Goal: Task Accomplishment & Management: Complete application form

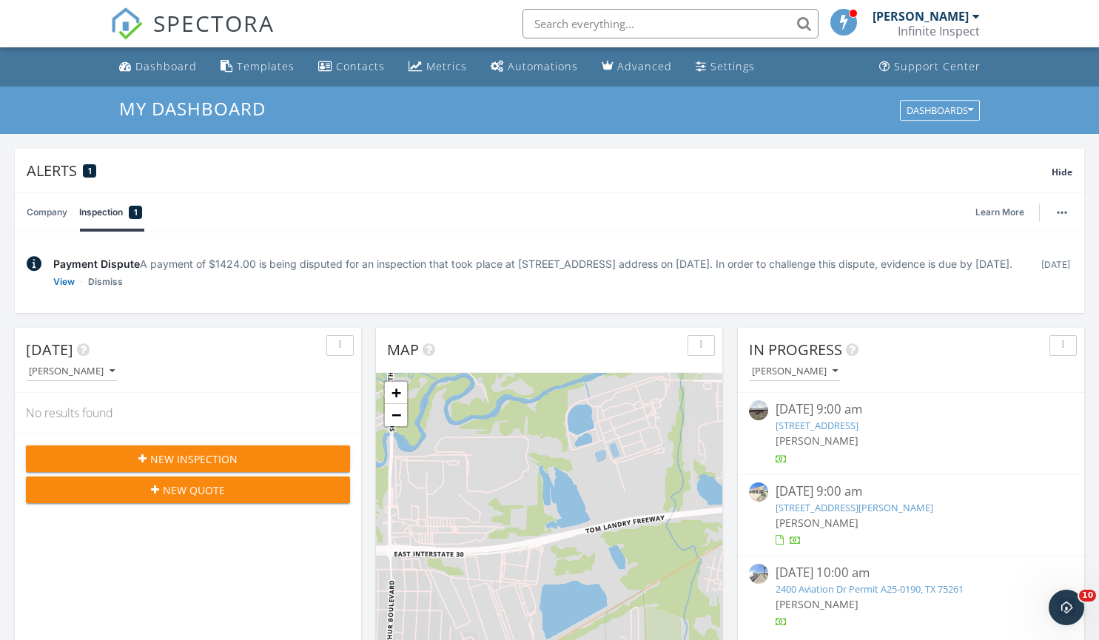
scroll to position [1370, 1122]
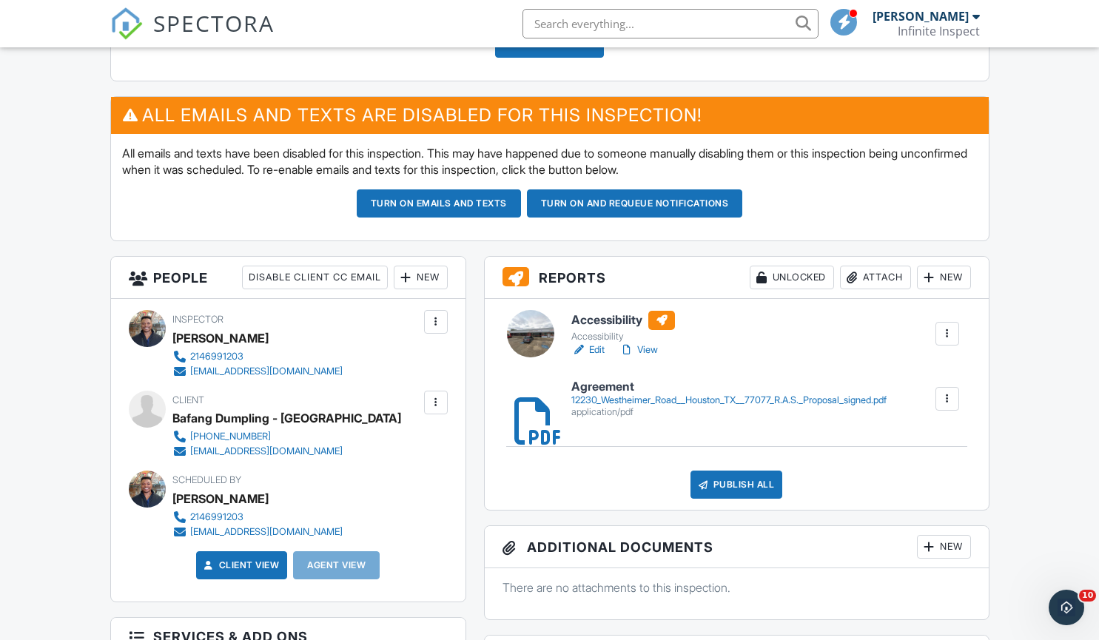
click at [938, 277] on div "New" at bounding box center [944, 278] width 54 height 24
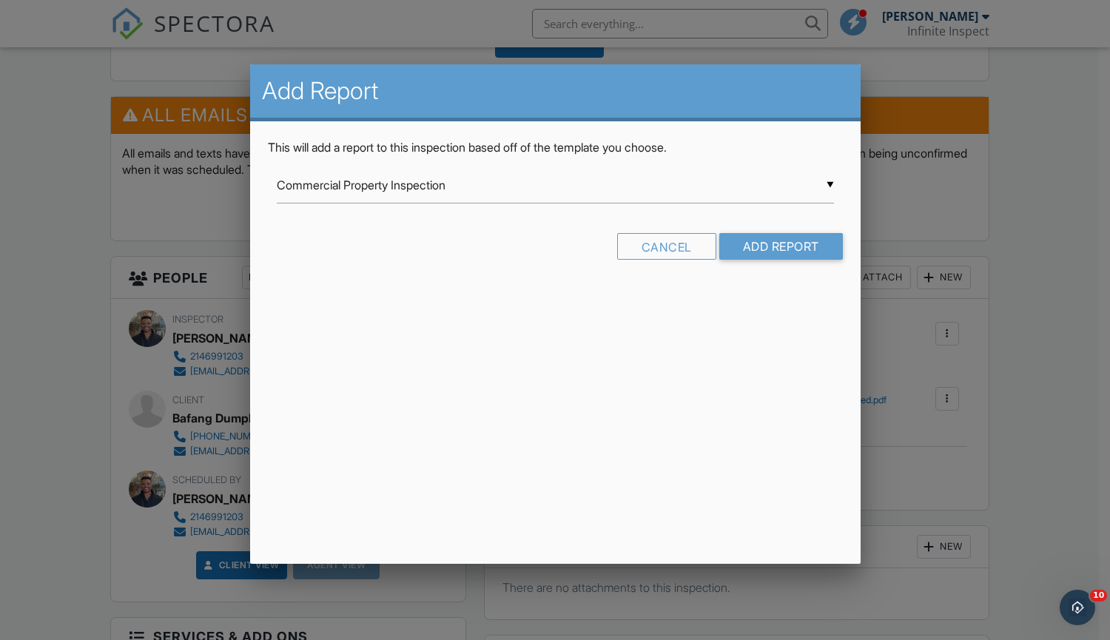
click at [830, 187] on div "▼ Commercial Property Inspection Commercial Property Inspection Commercial Temp…" at bounding box center [555, 185] width 557 height 36
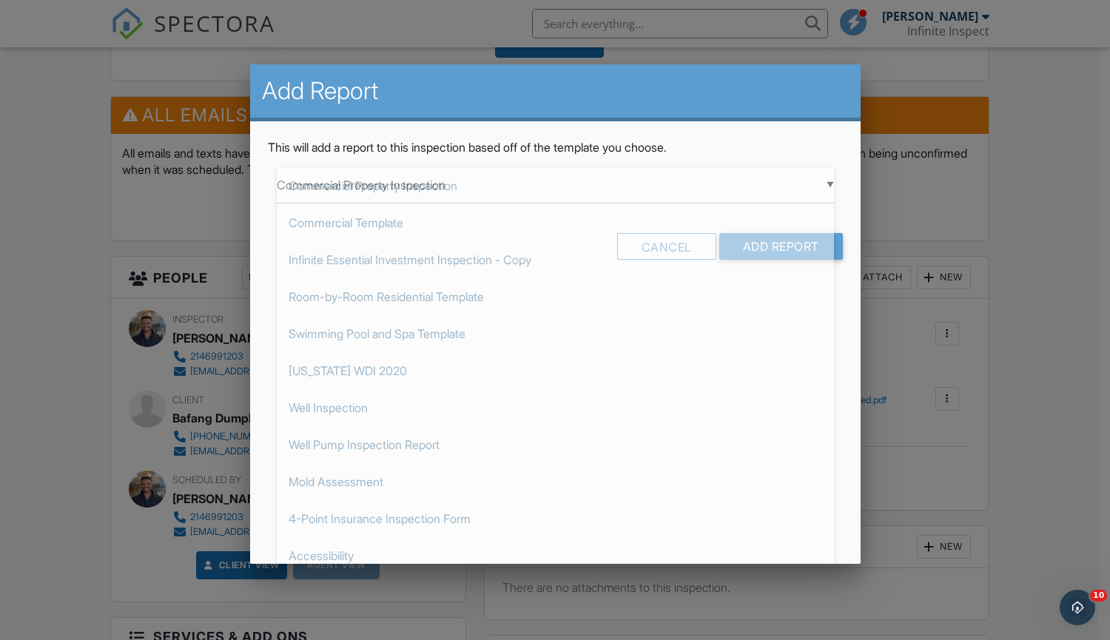
click at [976, 216] on div at bounding box center [555, 326] width 1110 height 800
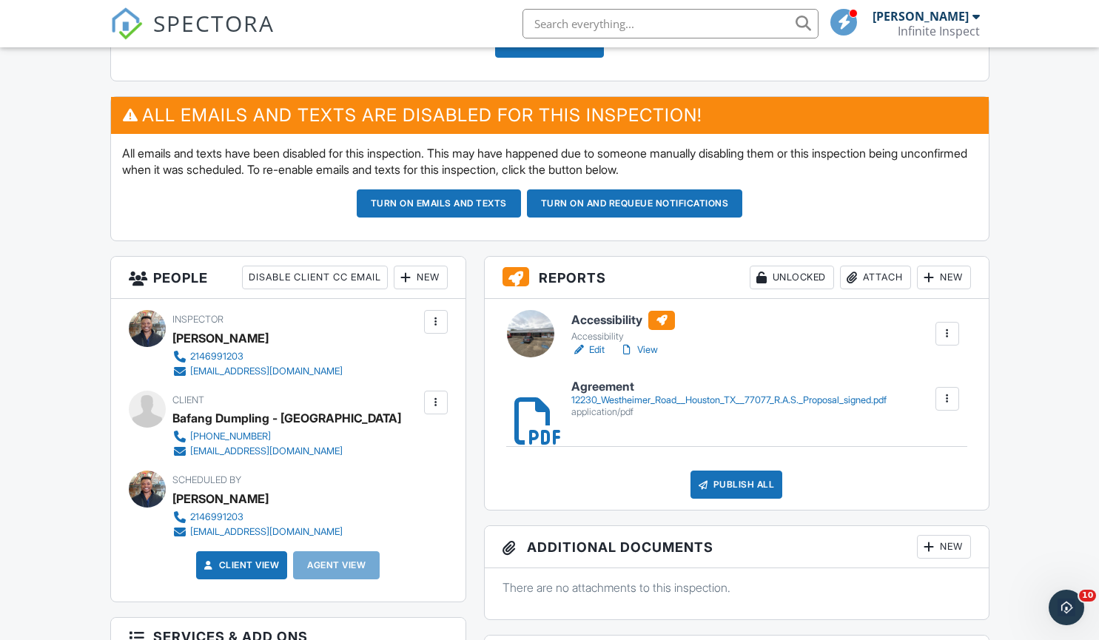
click at [868, 273] on div "Attach" at bounding box center [875, 278] width 71 height 24
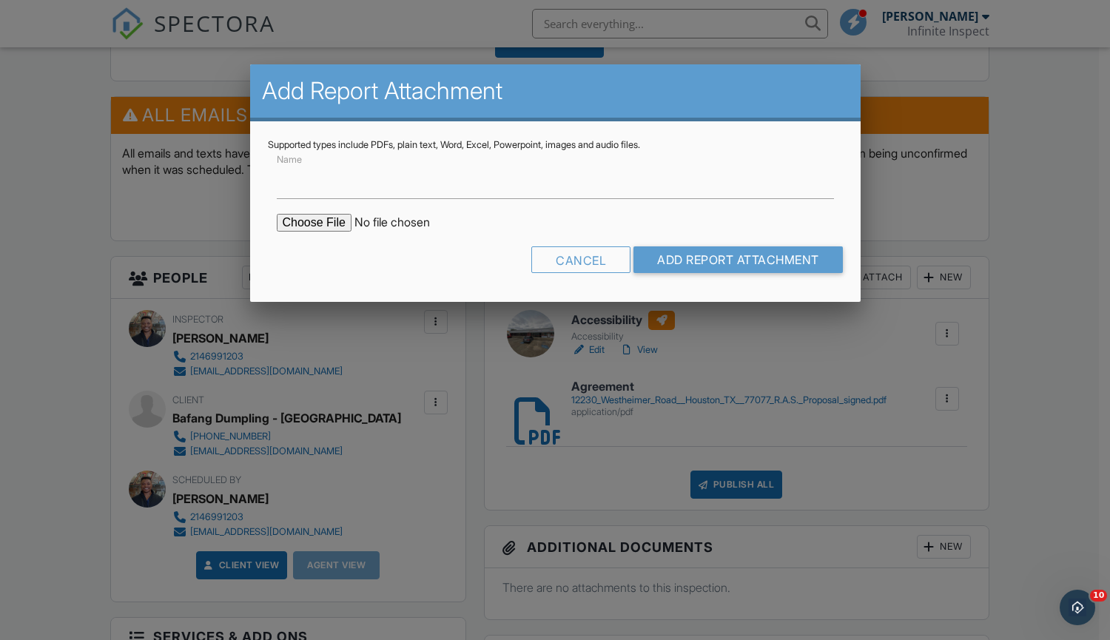
click at [335, 220] on input "file" at bounding box center [403, 223] width 252 height 18
type input "C:\fakepath\2025-09-17-1ST SUB-25002-Bafang Dumpling - Houston.pdf"
click at [329, 191] on input "Name" at bounding box center [555, 181] width 557 height 36
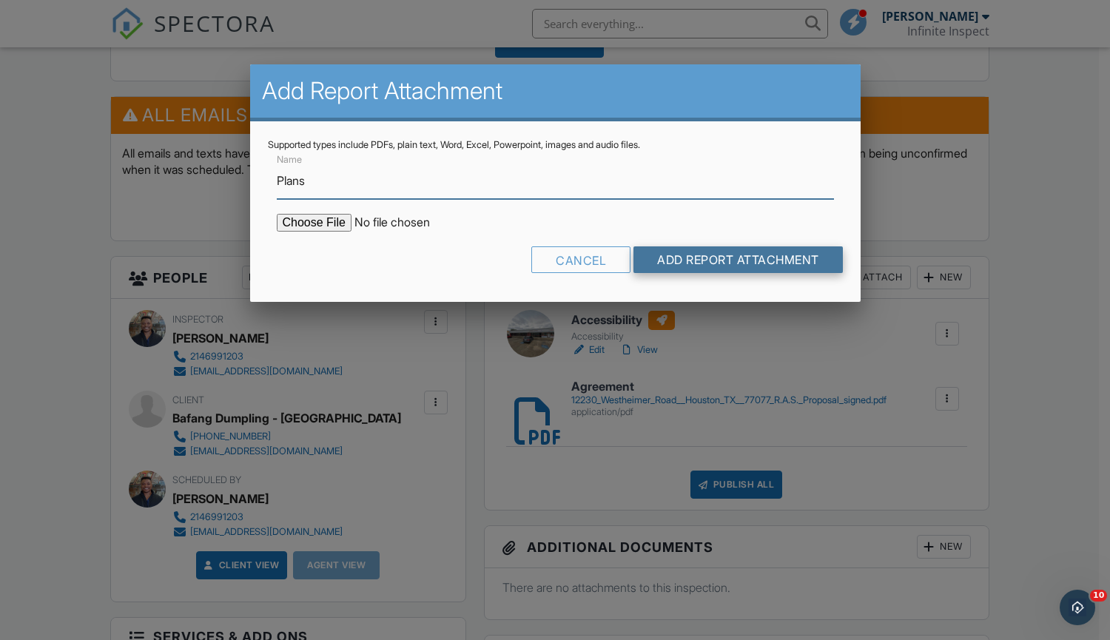
type input "Plans"
click at [682, 262] on input "Add Report Attachment" at bounding box center [738, 260] width 209 height 27
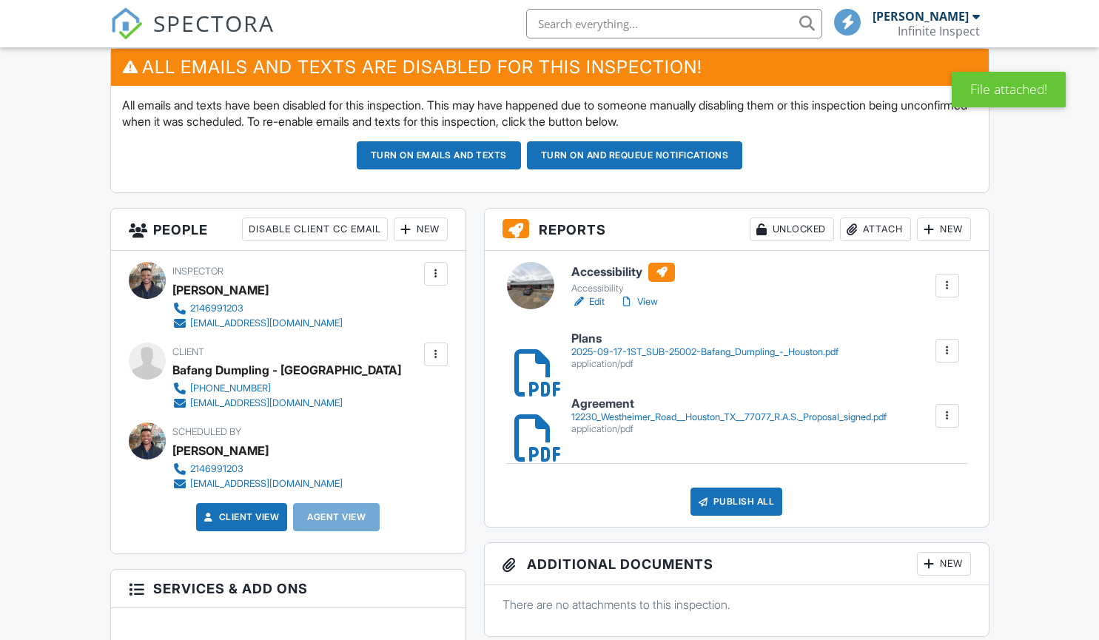
scroll to position [549, 0]
click at [879, 235] on div "Attach" at bounding box center [875, 230] width 71 height 24
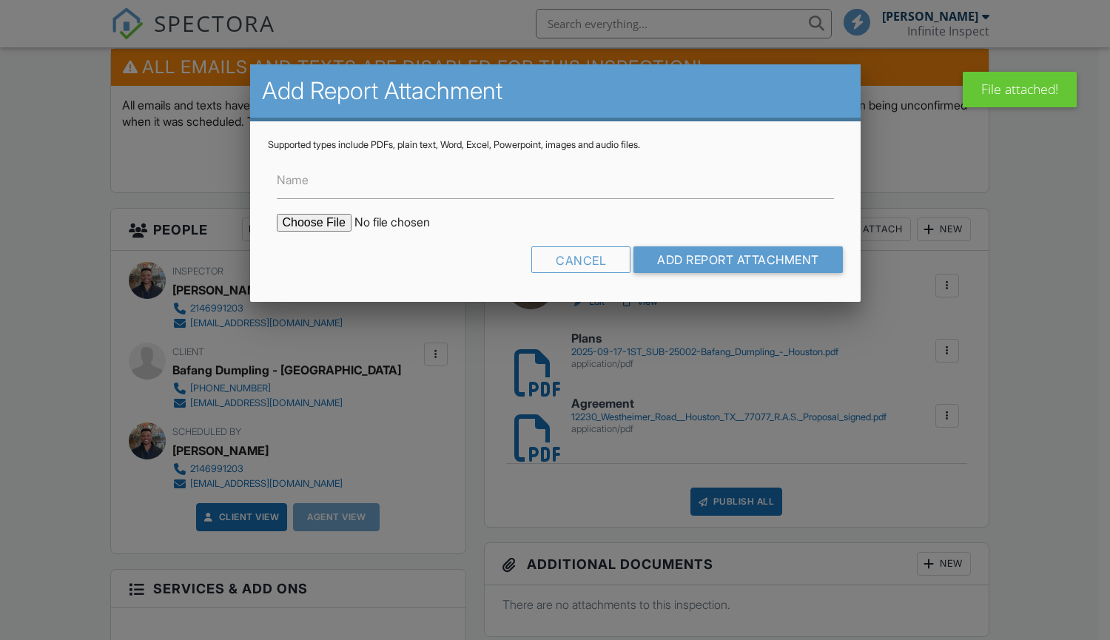
click at [322, 221] on input "file" at bounding box center [403, 223] width 252 height 18
type input "C:\fakepath\OneDrive_1_9-29-2025.zip"
click at [331, 221] on input "file" at bounding box center [403, 223] width 252 height 18
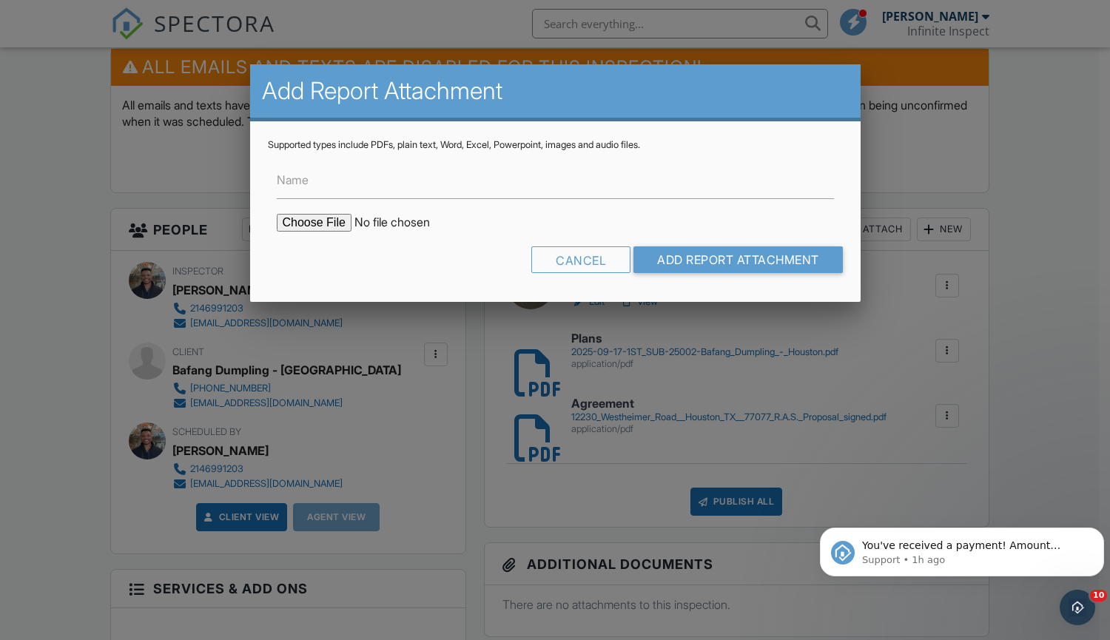
scroll to position [0, 0]
click at [335, 216] on input "file" at bounding box center [403, 223] width 252 height 18
type input "C:\fakepath\Certificate of Formation - A-S 154 Westheimer Ranch, LP.pdf"
click at [353, 182] on input "Name" at bounding box center [555, 181] width 557 height 36
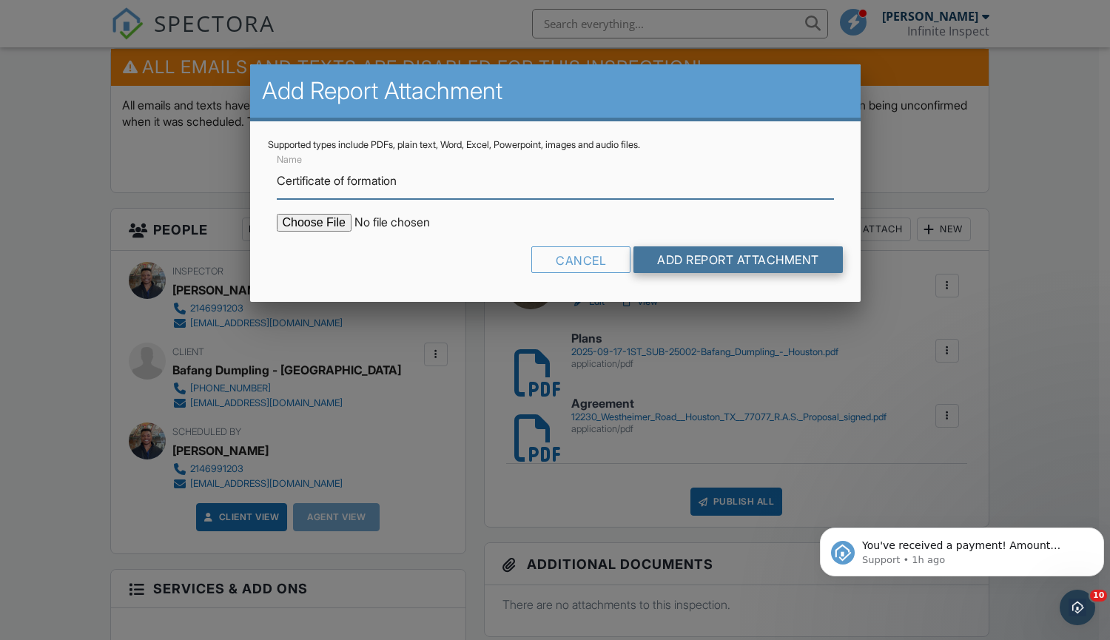
type input "Certificate of formation"
click at [671, 257] on input "Add Report Attachment" at bounding box center [738, 260] width 209 height 27
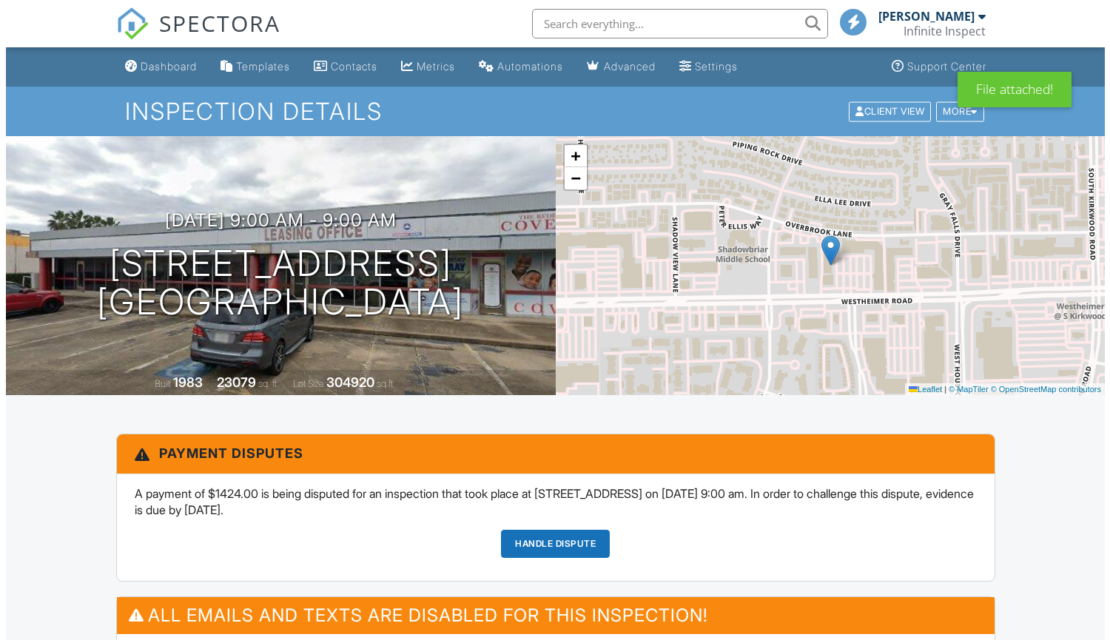
scroll to position [655, 0]
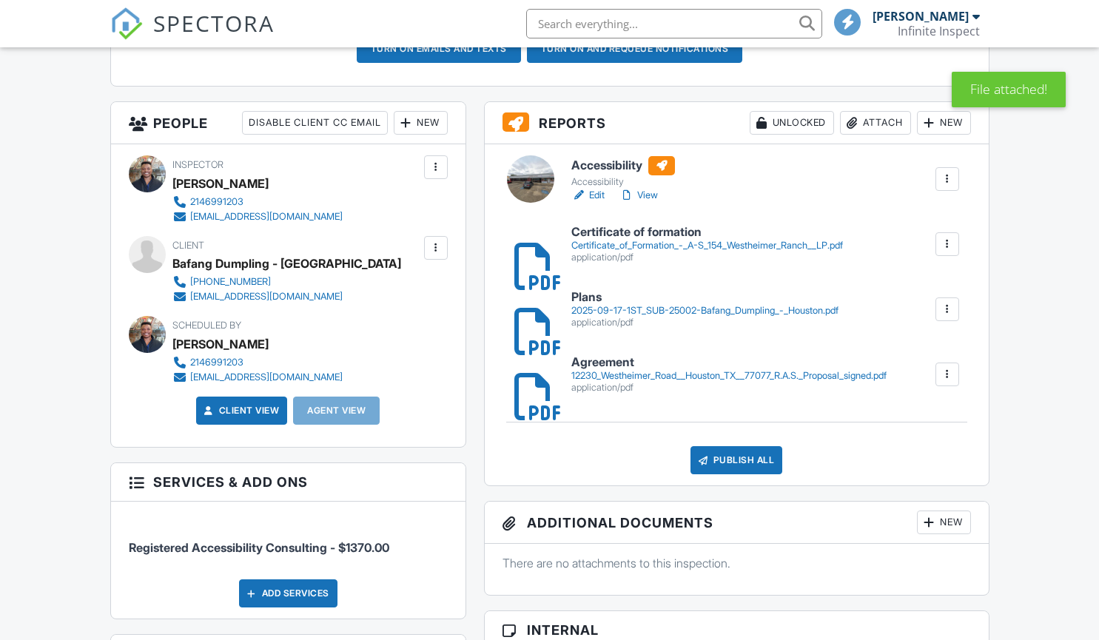
click at [876, 121] on div "Attach" at bounding box center [875, 123] width 71 height 24
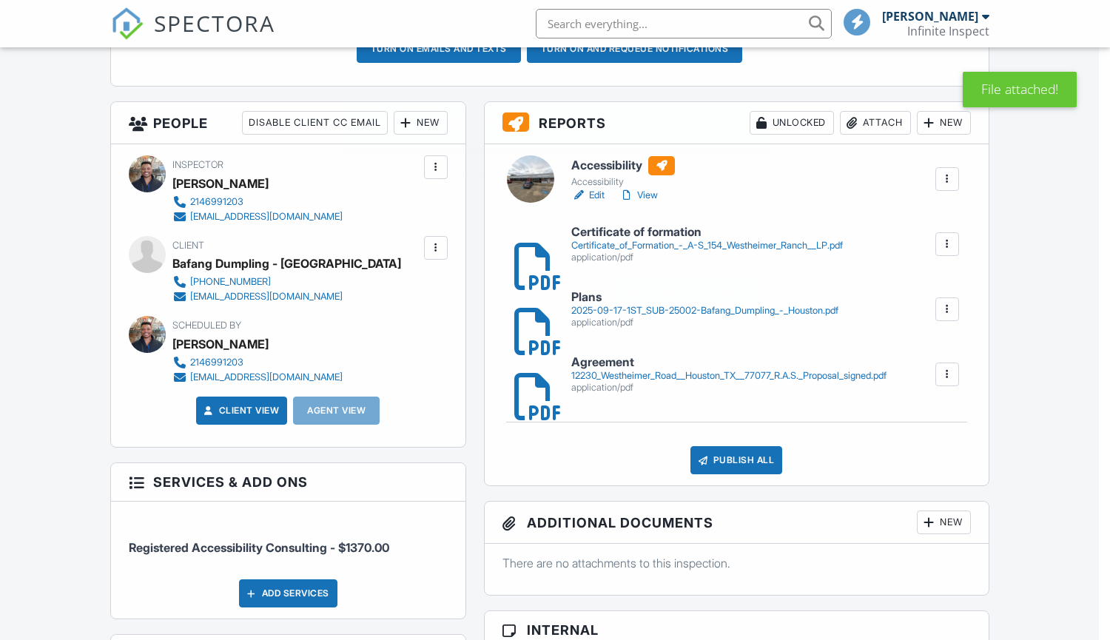
scroll to position [0, 0]
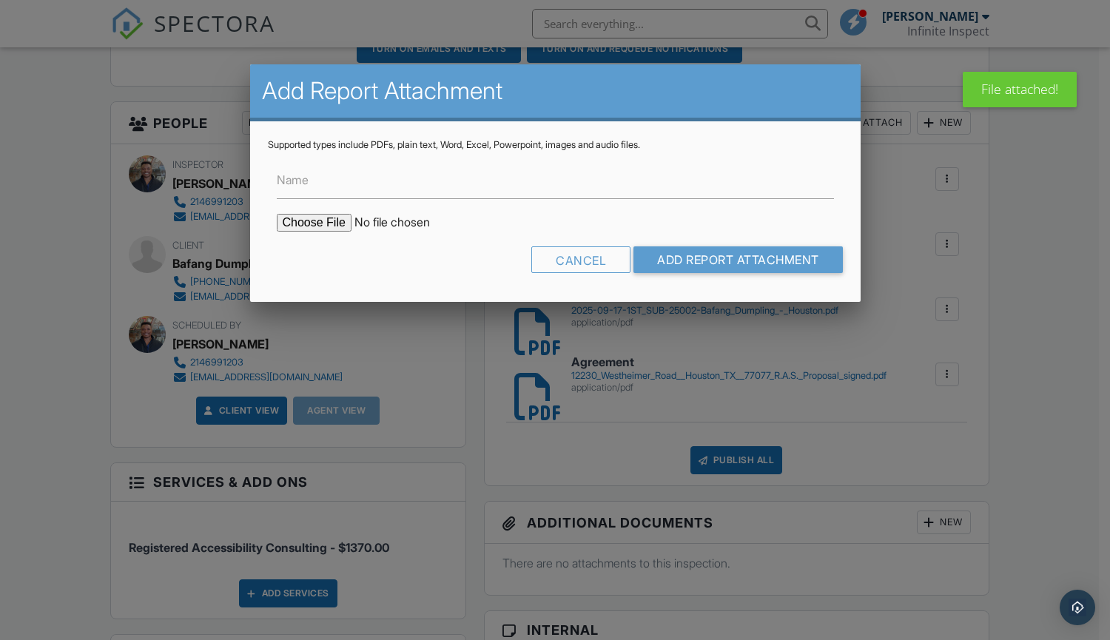
click at [333, 217] on input "file" at bounding box center [403, 223] width 252 height 18
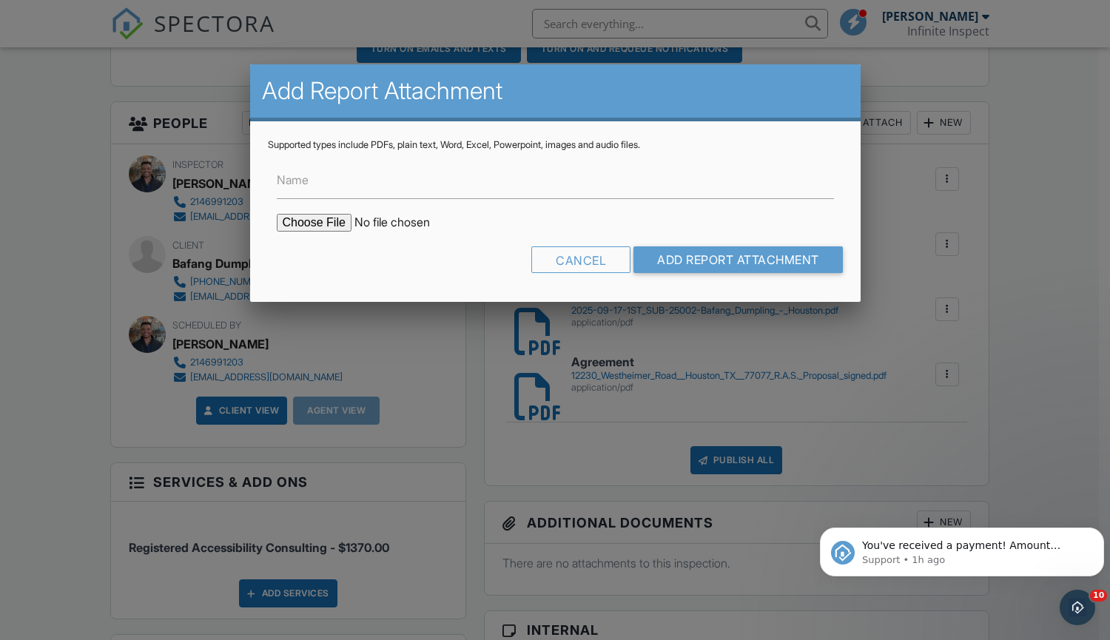
type input "C:\fakepath\LLO document.pdf"
click at [389, 195] on input "Name" at bounding box center [555, 181] width 557 height 36
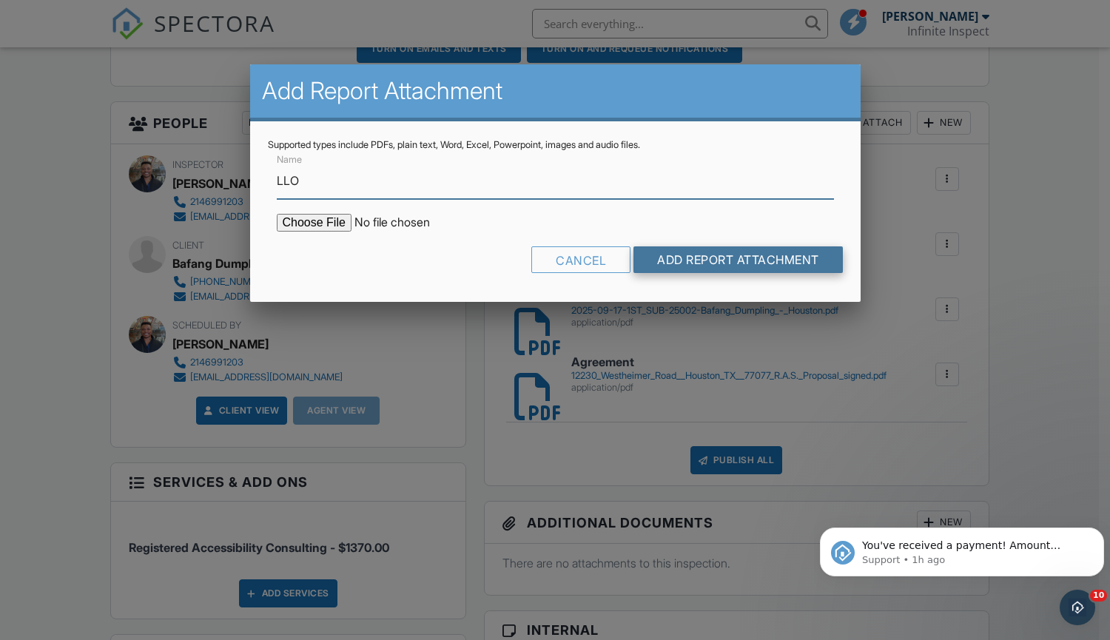
type input "LLO"
click at [695, 258] on input "Add Report Attachment" at bounding box center [738, 260] width 209 height 27
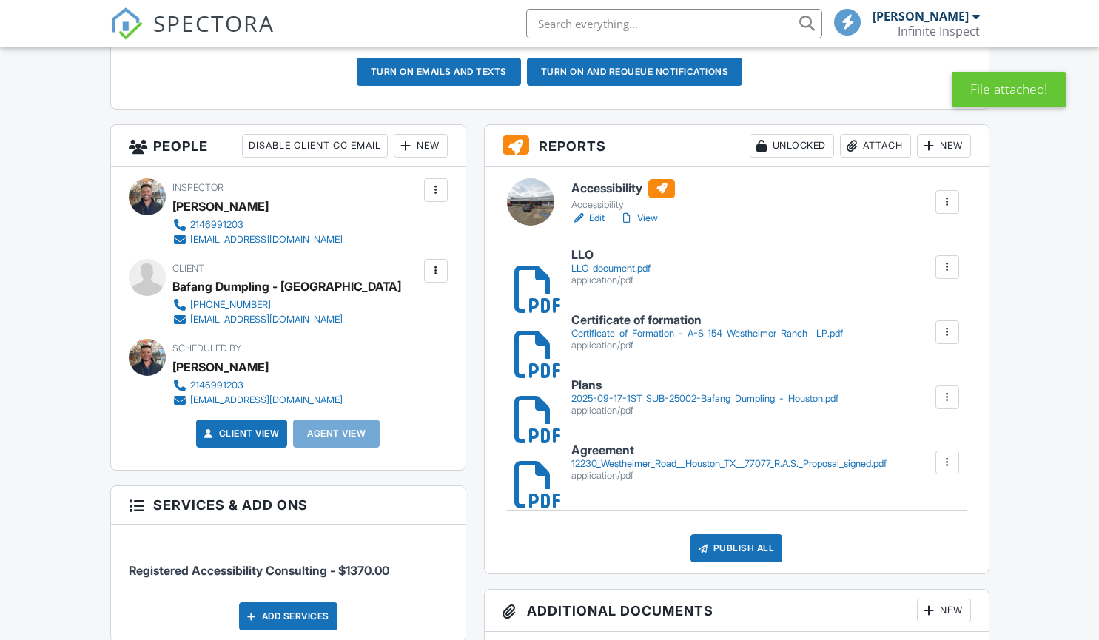
click at [864, 148] on div "Attach" at bounding box center [875, 146] width 71 height 24
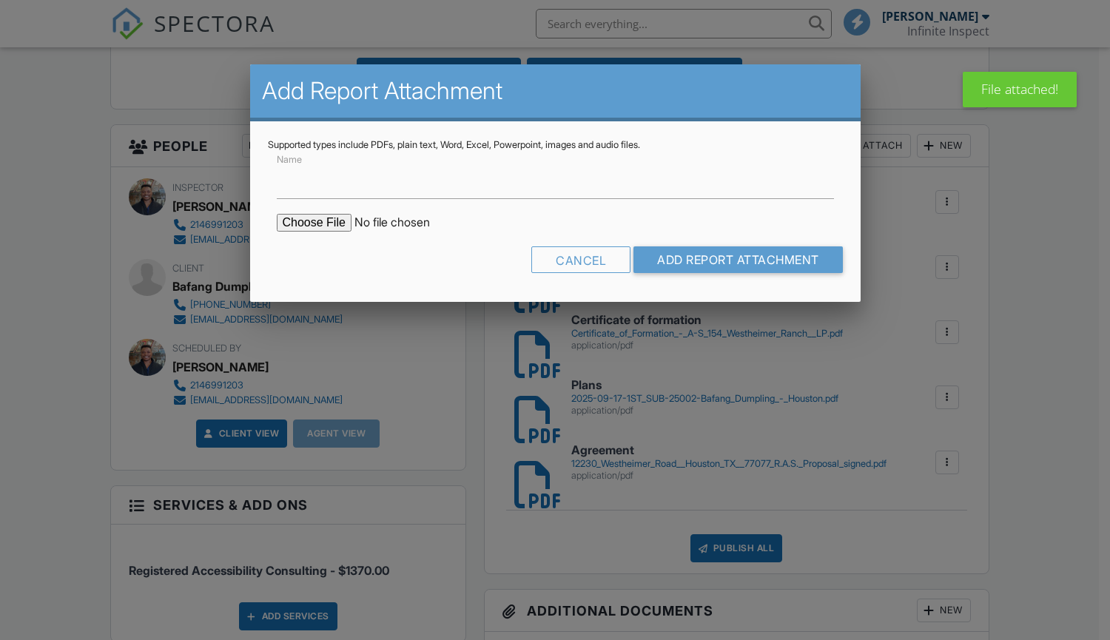
click at [317, 229] on input "file" at bounding box center [403, 223] width 252 height 18
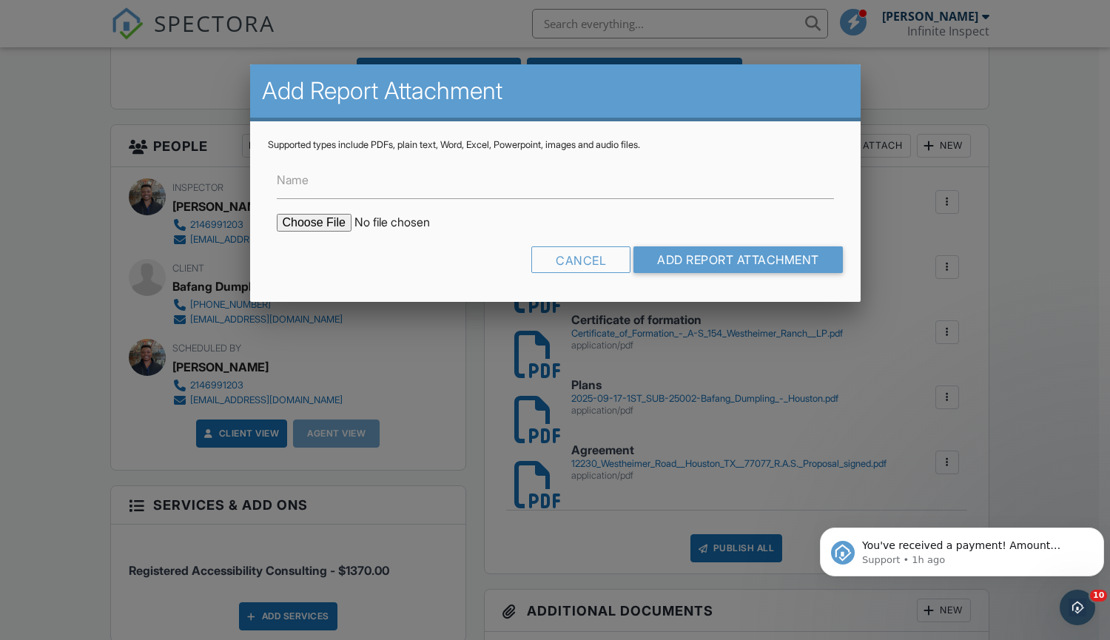
type input "C:\fakepath\Project-Registration-TDLR- [PERSON_NAME].pdf"
click at [365, 190] on input "Name" at bounding box center [555, 181] width 557 height 36
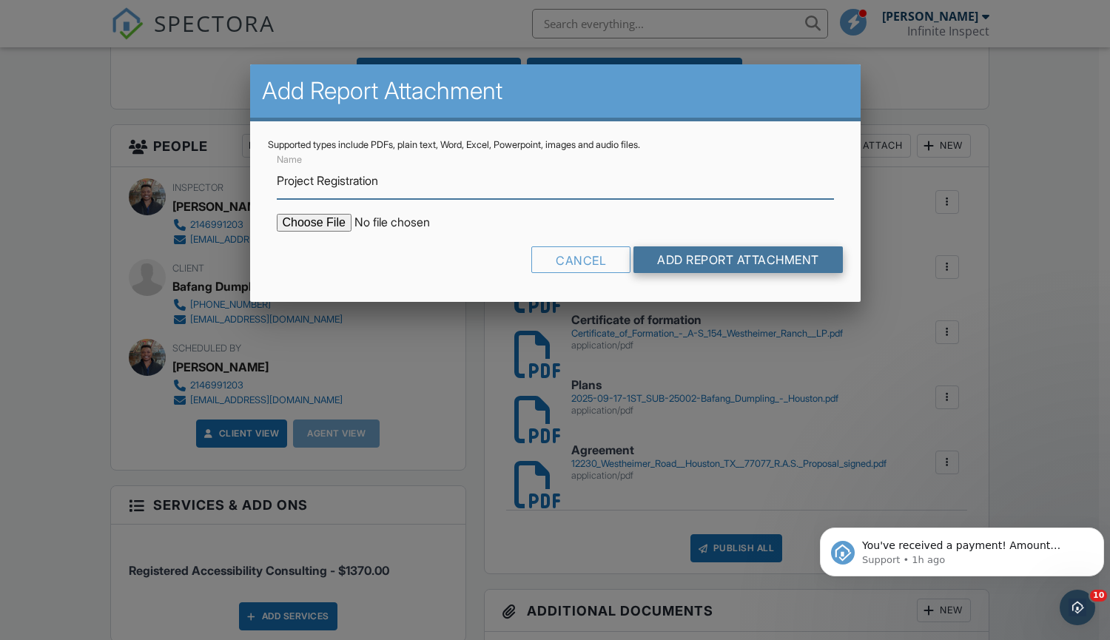
type input "Project Registration"
click at [663, 256] on input "Add Report Attachment" at bounding box center [738, 260] width 209 height 27
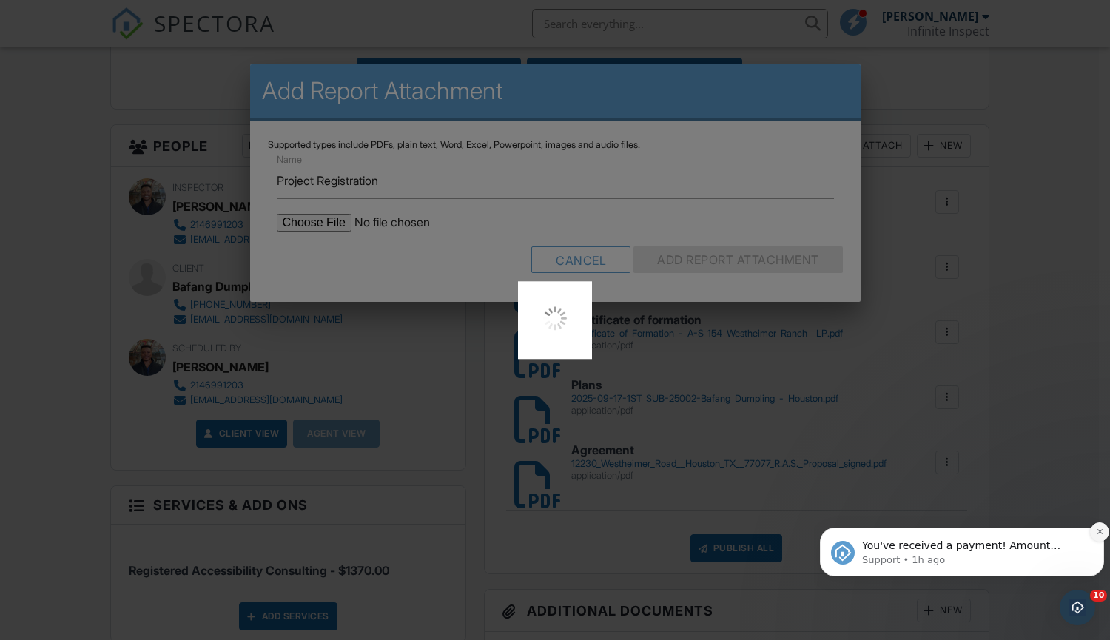
click at [1099, 532] on icon "Dismiss notification" at bounding box center [1100, 532] width 8 height 8
